Goal: Task Accomplishment & Management: Complete application form

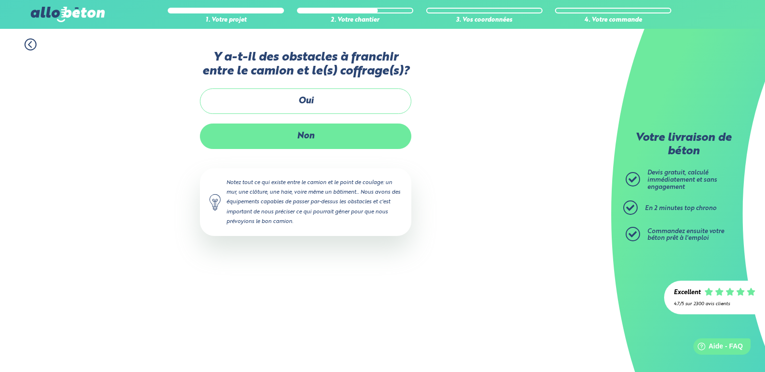
click at [305, 141] on label "Non" at bounding box center [305, 136] width 211 height 25
click at [0, 0] on input "Non" at bounding box center [0, 0] width 0 height 0
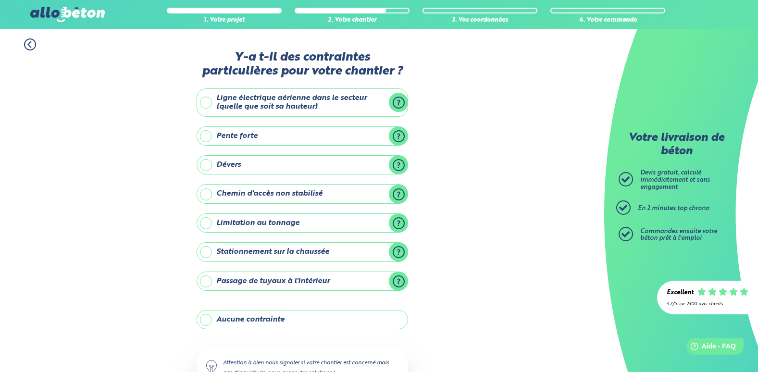
click at [396, 140] on label "Pente forte" at bounding box center [302, 135] width 211 height 19
click at [0, 0] on input "Pente forte" at bounding box center [0, 0] width 0 height 0
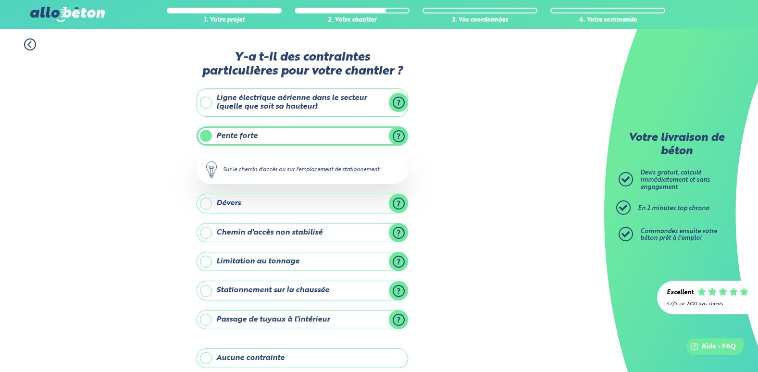
click at [396, 140] on label "Pente forte" at bounding box center [302, 135] width 211 height 19
click at [0, 0] on input "Pente forte" at bounding box center [0, 0] width 0 height 0
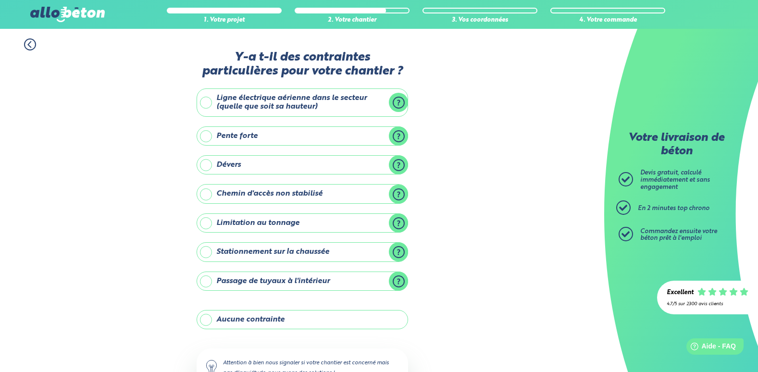
click at [396, 140] on label "Pente forte" at bounding box center [302, 135] width 211 height 19
click at [0, 0] on input "Pente forte" at bounding box center [0, 0] width 0 height 0
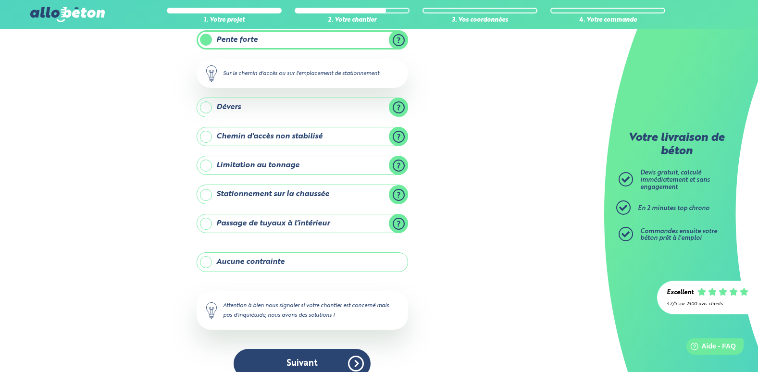
click at [286, 258] on label "Aucune contrainte" at bounding box center [302, 261] width 211 height 19
click at [0, 0] on input "Aucune contrainte" at bounding box center [0, 0] width 0 height 0
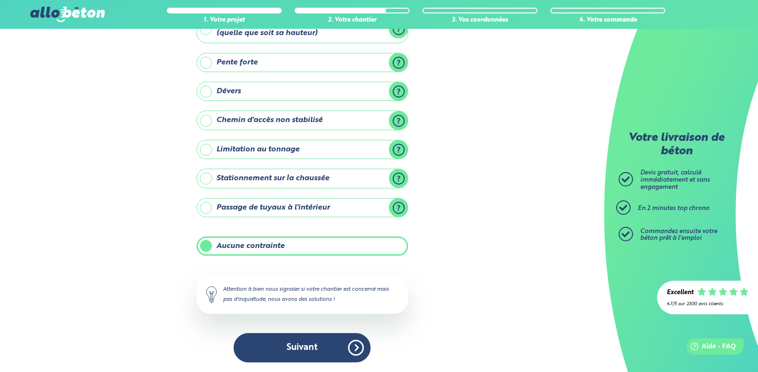
scroll to position [74, 0]
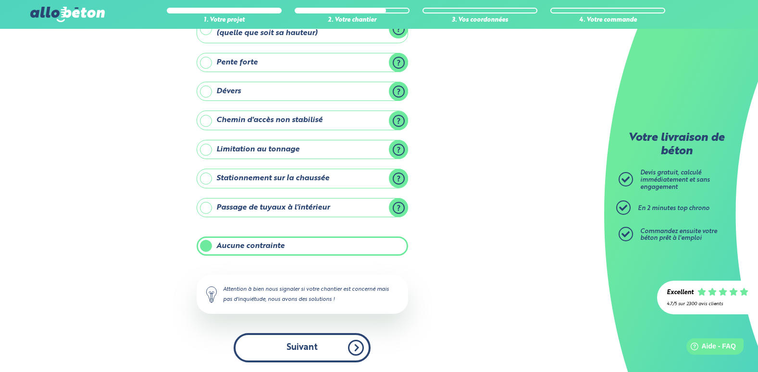
click at [291, 352] on button "Suivant" at bounding box center [302, 347] width 137 height 29
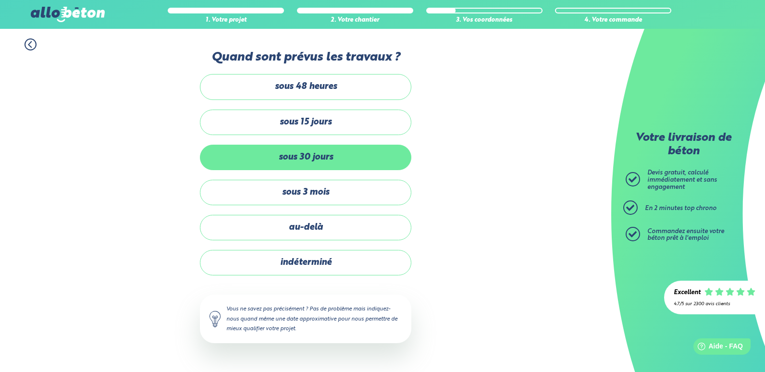
click at [308, 161] on label "sous 30 jours" at bounding box center [305, 157] width 211 height 25
click at [0, 0] on input "sous 30 jours" at bounding box center [0, 0] width 0 height 0
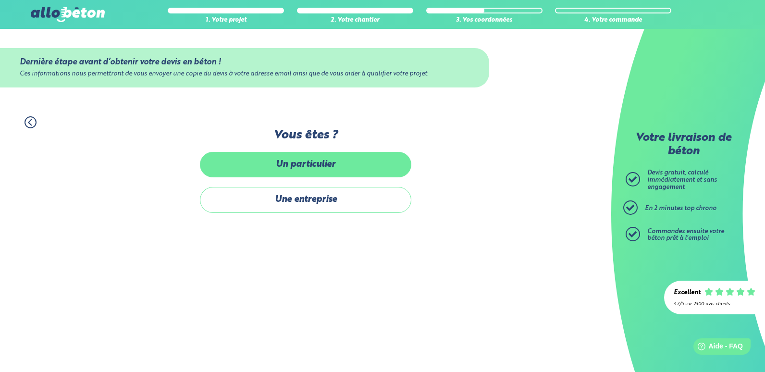
click at [301, 162] on label "Un particulier" at bounding box center [305, 164] width 211 height 25
click at [0, 0] on input "Un particulier" at bounding box center [0, 0] width 0 height 0
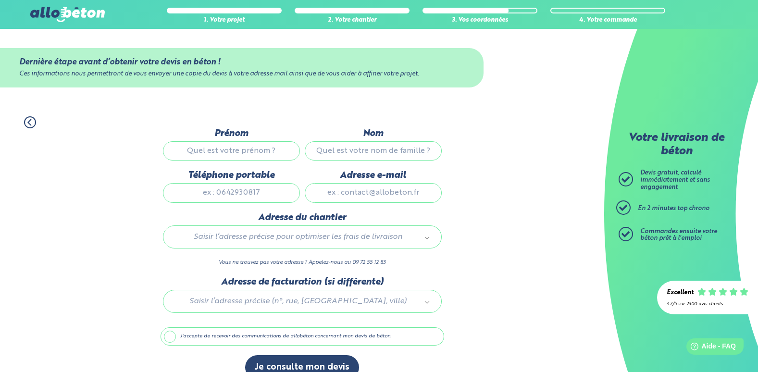
scroll to position [17, 0]
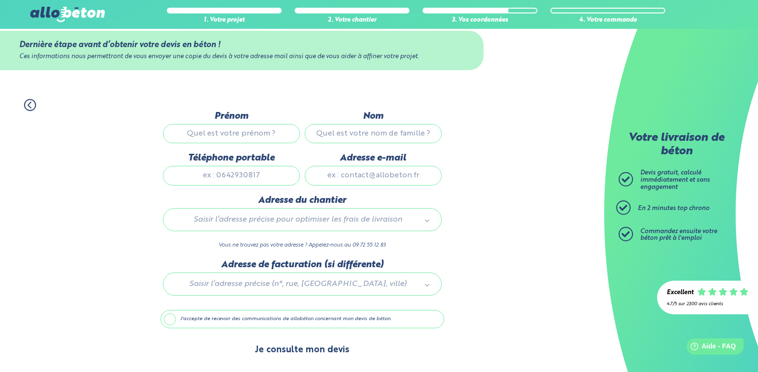
click at [306, 341] on button "Je consulte mon devis" at bounding box center [302, 350] width 114 height 25
